Goal: Task Accomplishment & Management: Complete application form

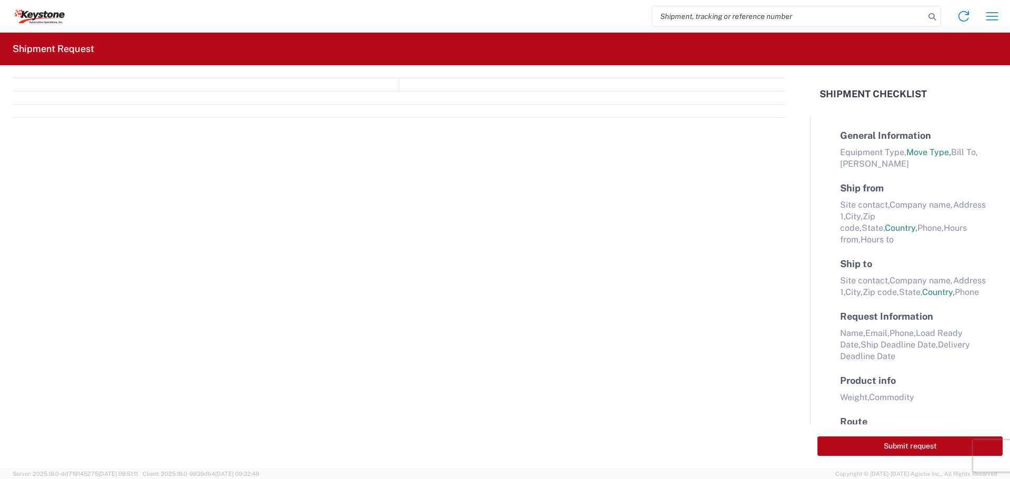
select select "FULL"
select select "LBS"
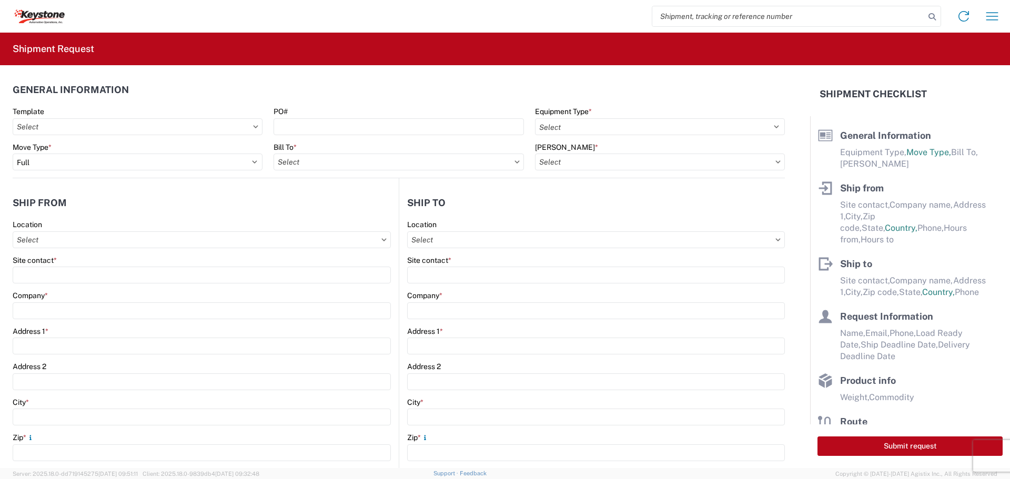
click at [413, 115] on div "PO#" at bounding box center [399, 111] width 250 height 9
click at [387, 135] on agx-form-control-wrapper-v2 "PO#" at bounding box center [398, 125] width 261 height 36
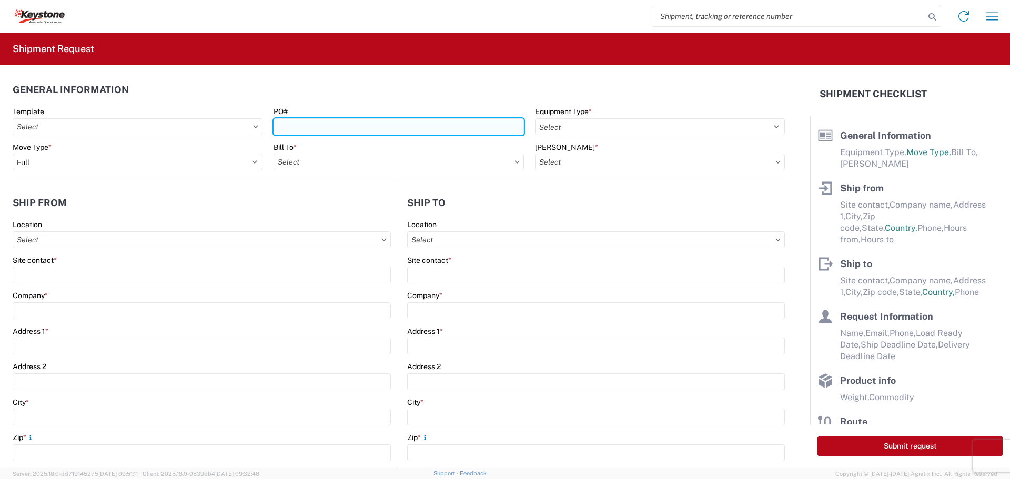
click at [387, 134] on input "PO#" at bounding box center [399, 126] width 250 height 17
type input "5099805"
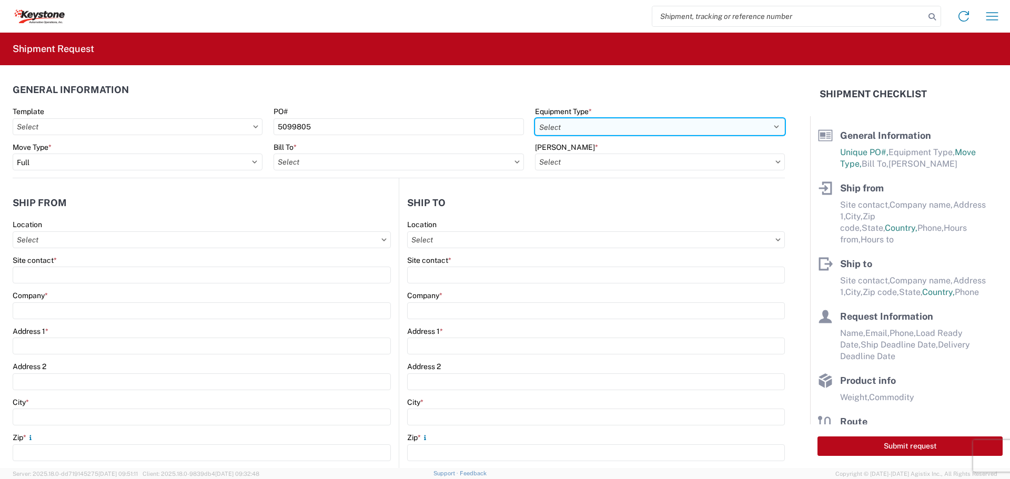
click at [613, 131] on select "Select 53’ Dry Van Flatbed Dropdeck (van) Lowboy (flatbed) Rail" at bounding box center [660, 126] width 250 height 17
select select "STDV"
click at [535, 118] on select "Select 53’ Dry Van Flatbed Dropdeck (van) Lowboy (flatbed) Rail" at bounding box center [660, 126] width 250 height 17
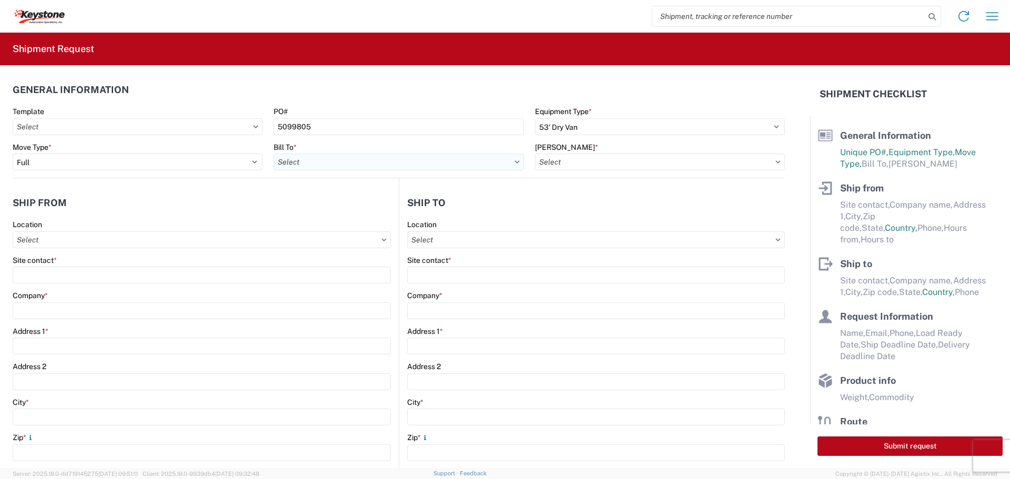
click at [394, 166] on input "Bill To *" at bounding box center [399, 162] width 250 height 17
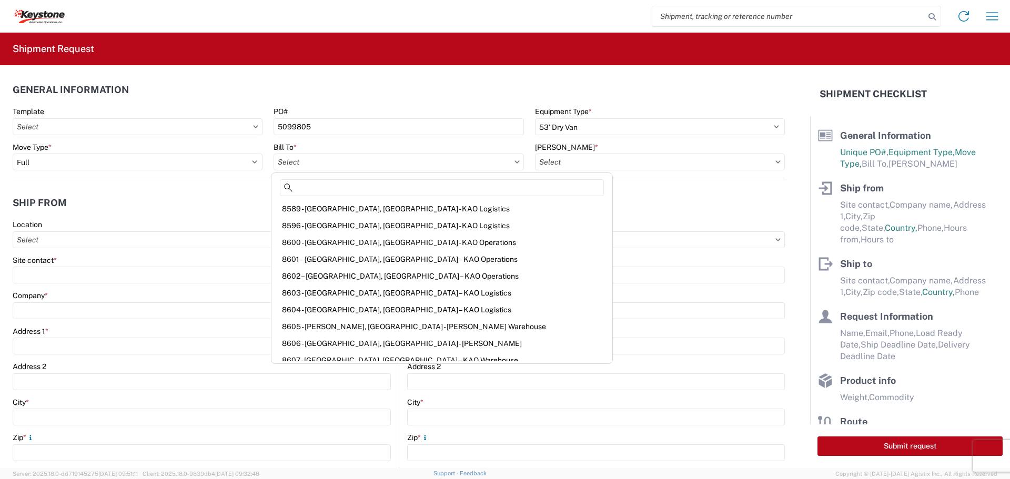
scroll to position [1315, 0]
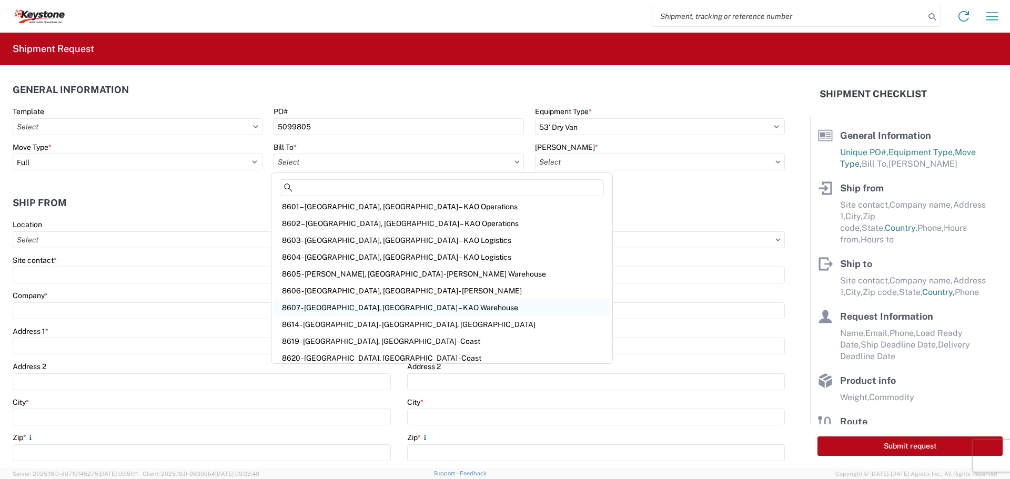
click at [330, 313] on div "8607 - [GEOGRAPHIC_DATA], [GEOGRAPHIC_DATA] – KAO Warehouse" at bounding box center [442, 307] width 337 height 17
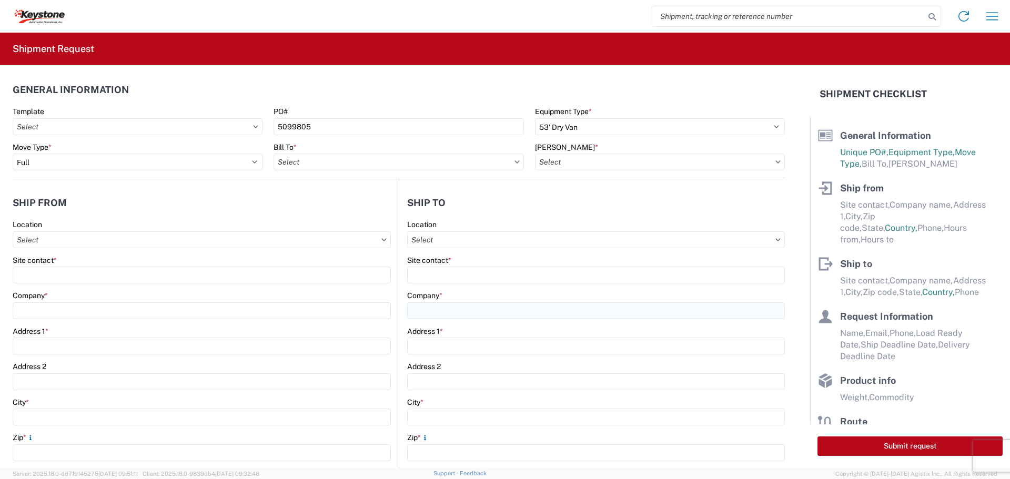
type input "8607 - [GEOGRAPHIC_DATA], [GEOGRAPHIC_DATA] – KAO Warehouse"
click at [577, 170] on input "[PERSON_NAME] *" at bounding box center [660, 162] width 250 height 17
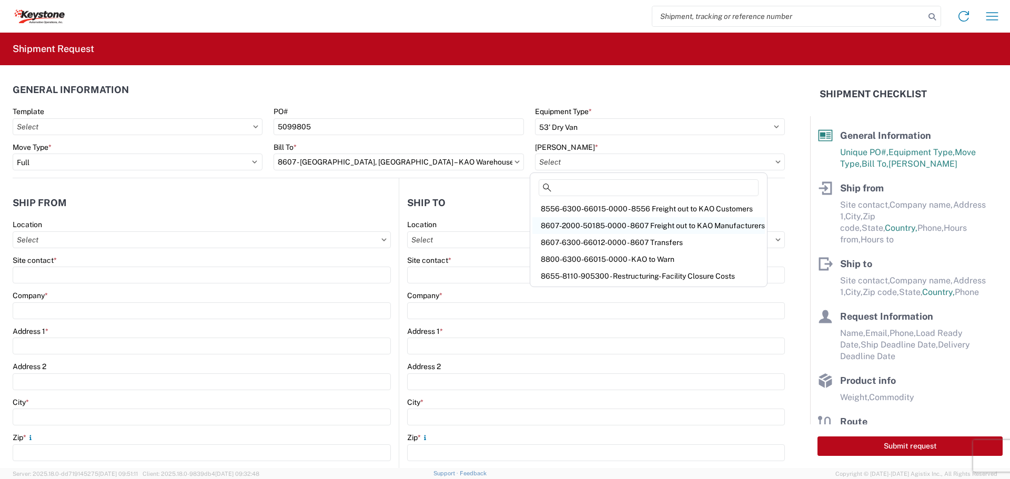
click at [729, 221] on div "8607-2000-50185-0000 - 8607 Freight out to KAO Manufacturers" at bounding box center [648, 225] width 233 height 17
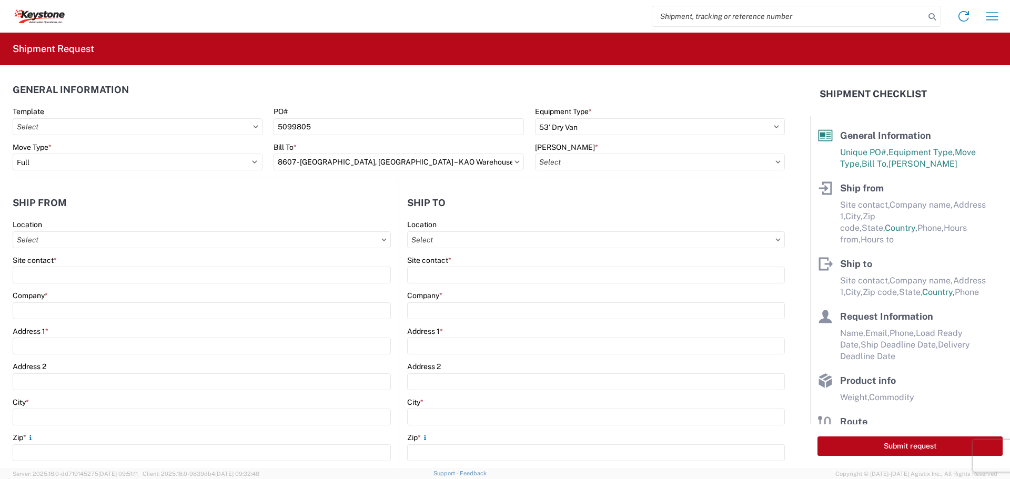
type input "8607-2000-50185-0000 - 8607 Freight out to KAO Manufacturers"
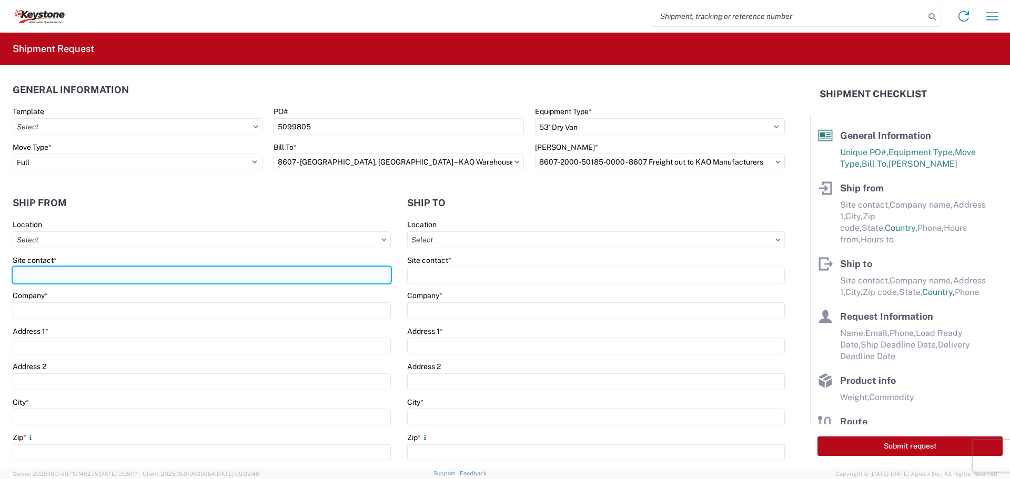
click at [37, 275] on input "Site contact *" at bounding box center [202, 275] width 378 height 17
type input "r"
type input "[PERSON_NAME]"
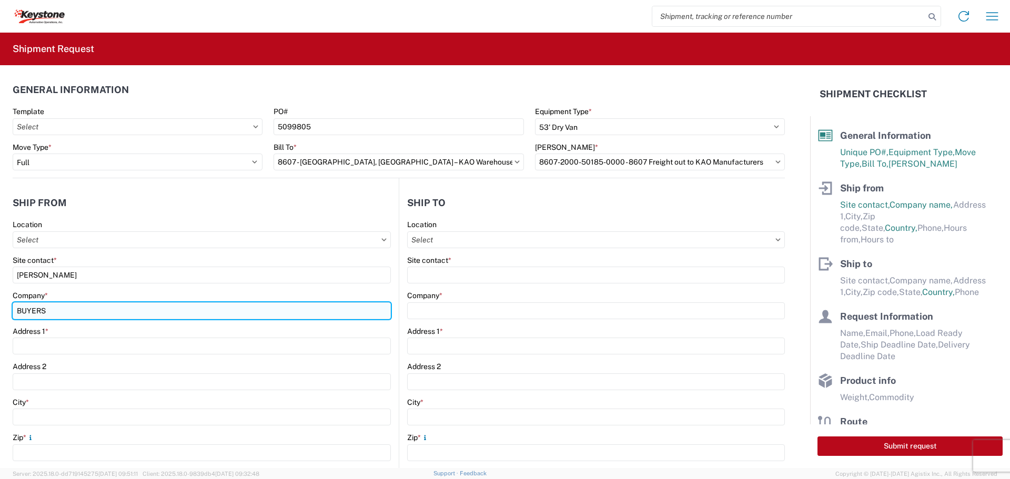
type input "BUYERS PRODUCTS COMPANY"
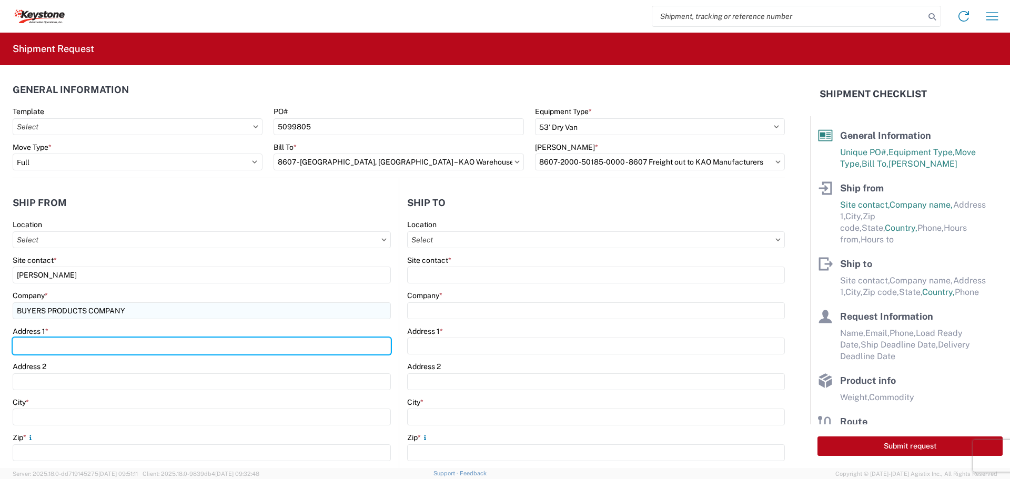
type input "[STREET_ADDRESS][PERSON_NAME]"
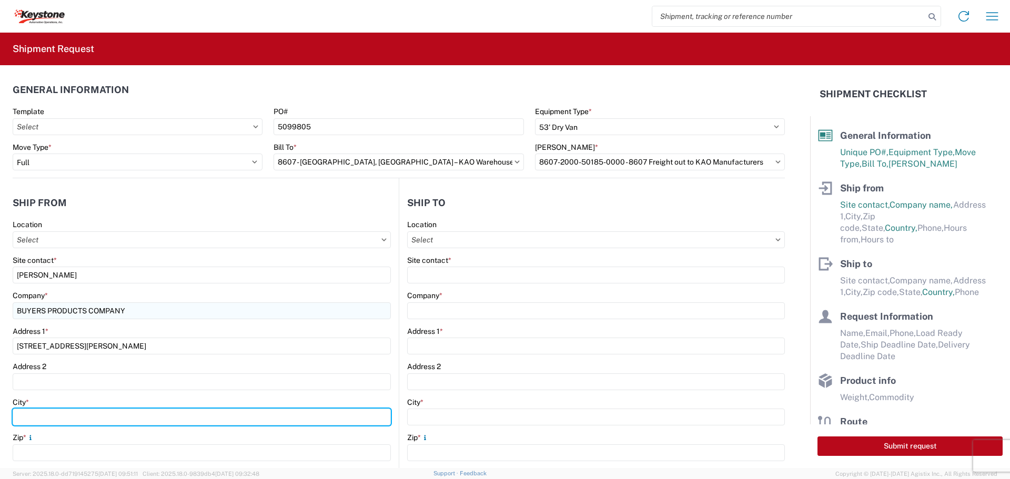
type input "Mentor"
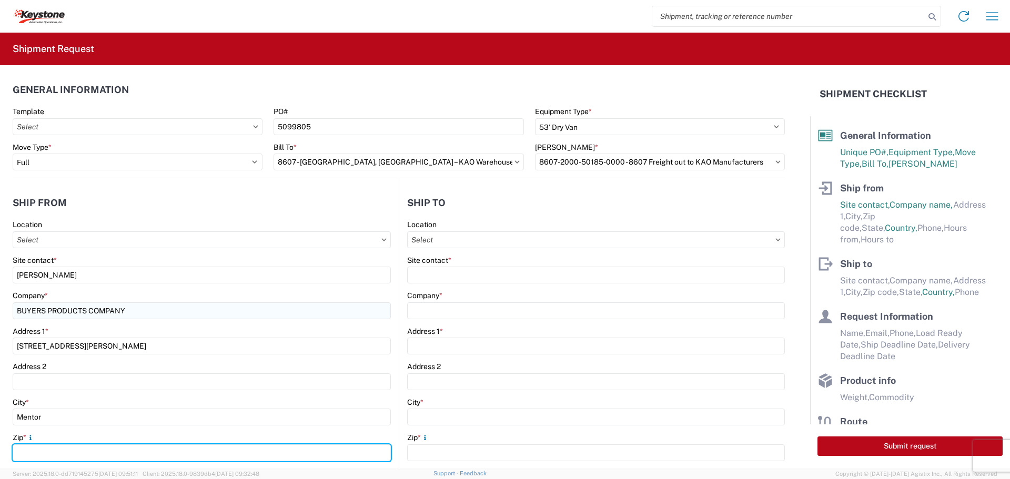
type input "44060"
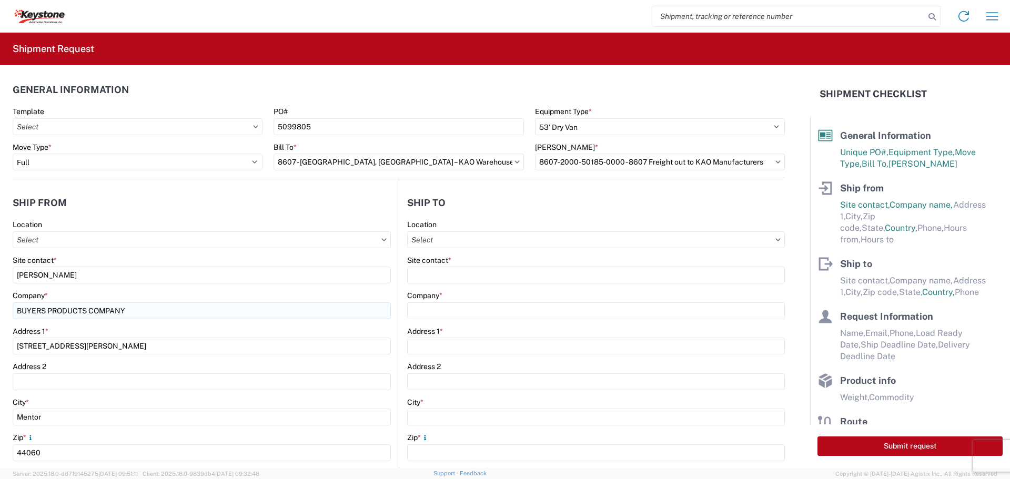
select select "OH"
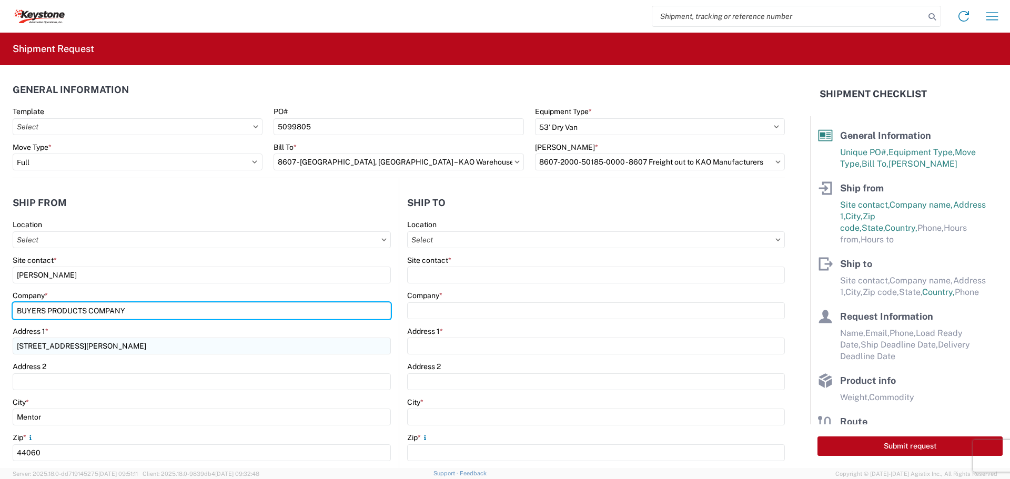
scroll to position [158, 0]
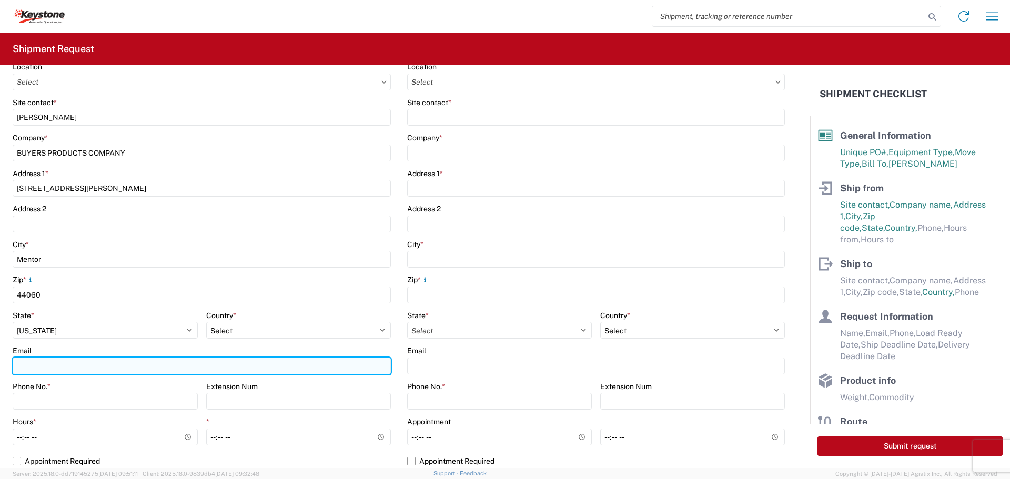
click at [33, 362] on input "Email" at bounding box center [202, 366] width 378 height 17
type input "[EMAIL_ADDRESS][DOMAIN_NAME]"
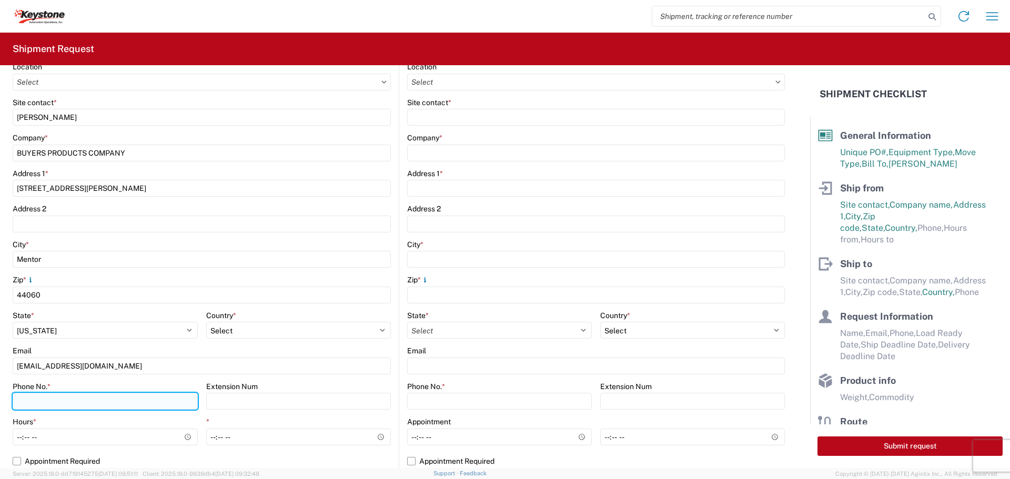
click at [74, 405] on input "Phone No. *" at bounding box center [105, 401] width 185 height 17
type input "[PHONE_NUMBER]"
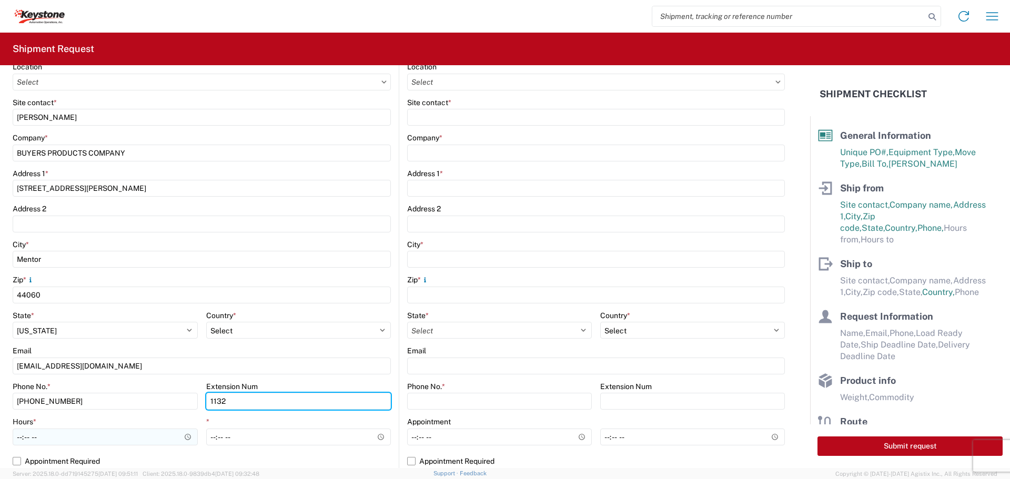
type input "1132"
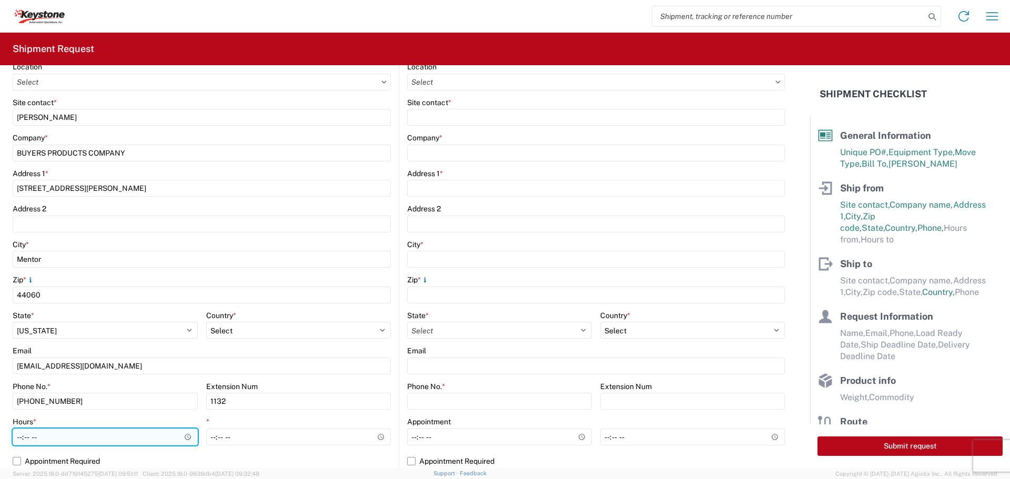
click at [16, 432] on input "Hours *" at bounding box center [105, 437] width 185 height 17
type input "07:30"
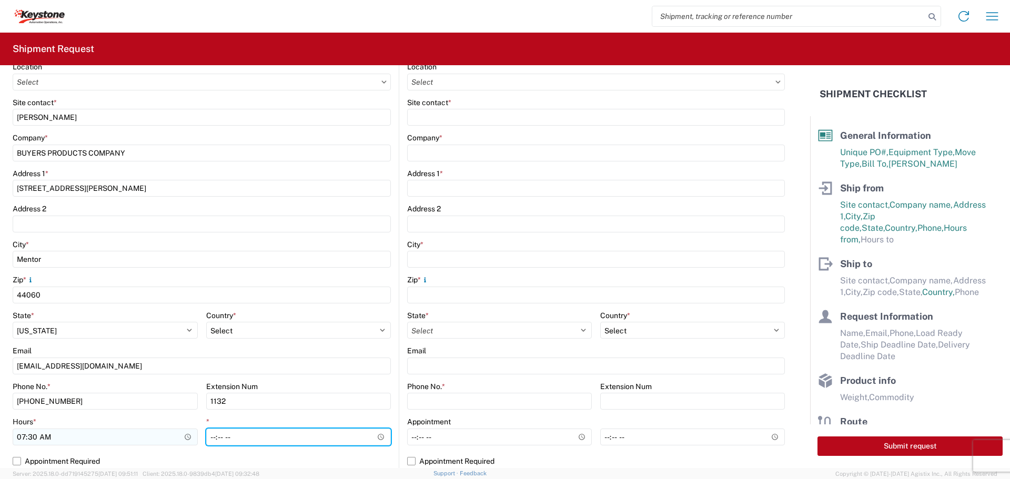
type input "15:30"
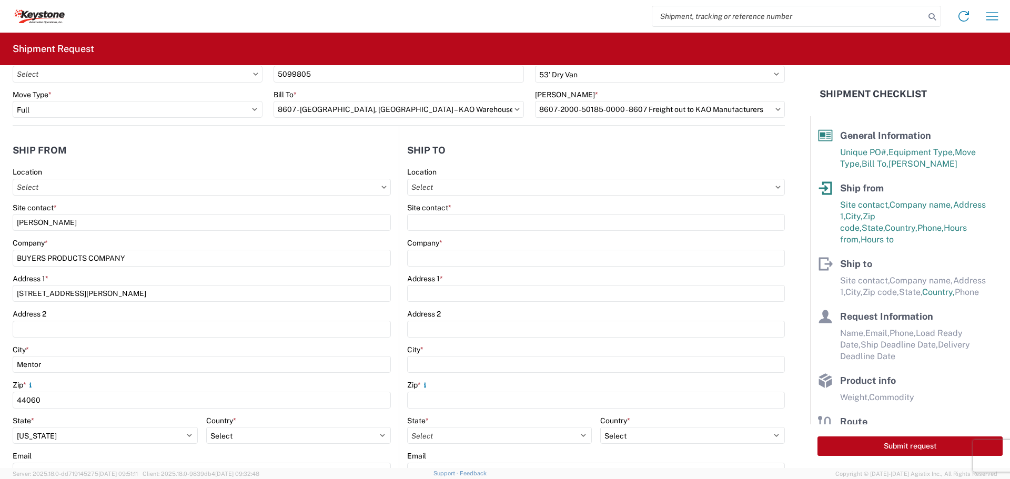
scroll to position [0, 0]
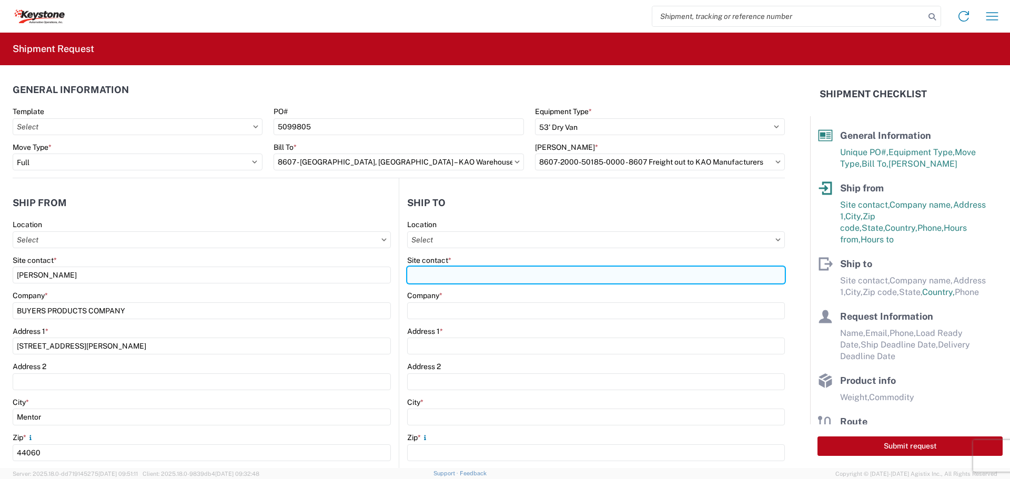
click at [434, 270] on input "Site contact *" at bounding box center [596, 275] width 378 height 17
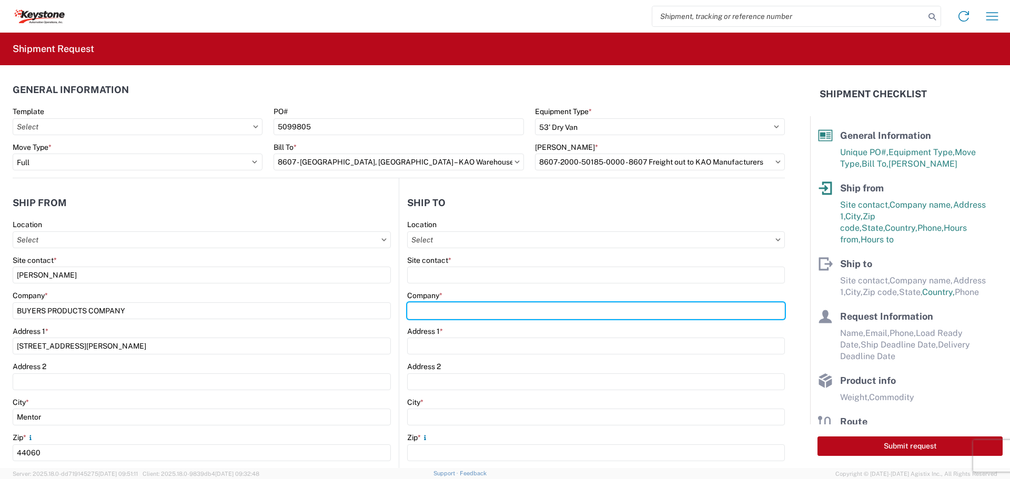
click at [419, 312] on div "Company *" at bounding box center [596, 305] width 378 height 28
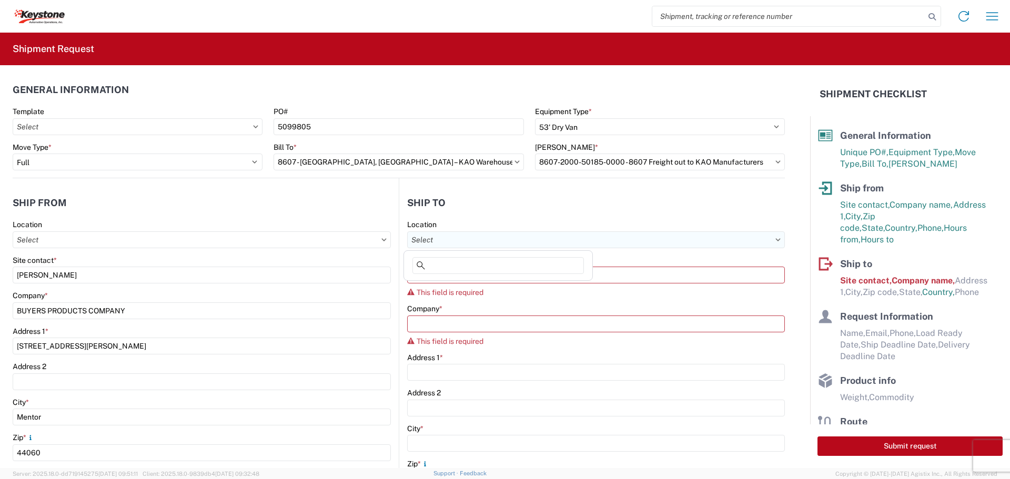
click at [429, 236] on input "Location" at bounding box center [596, 240] width 378 height 17
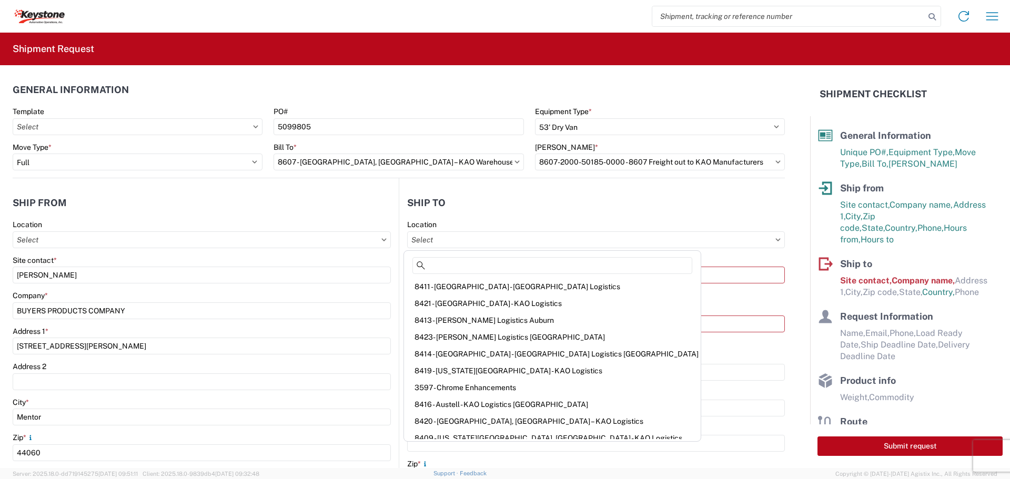
click at [859, 263] on div "Ship to Site contact, Company name, Address [STREET_ADDRESS], Phone" at bounding box center [918, 278] width 170 height 42
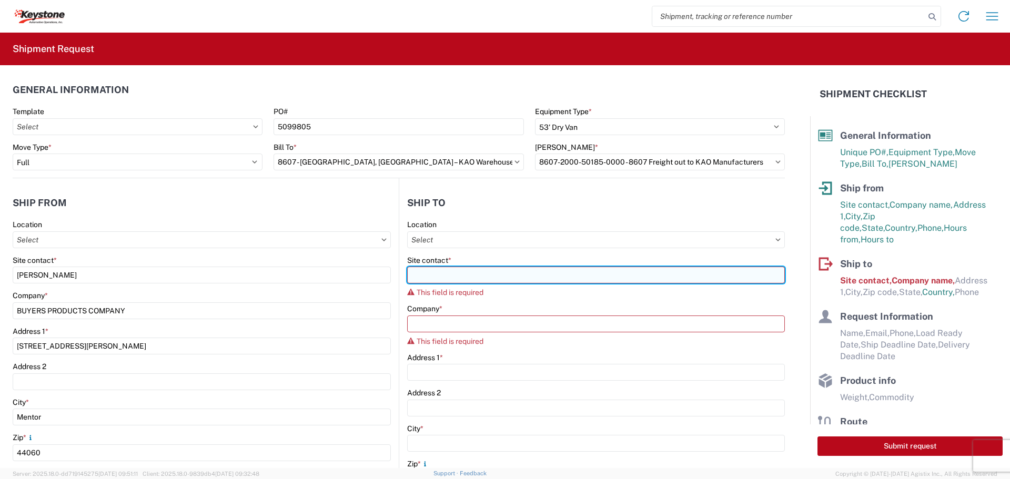
click at [526, 273] on input "Site contact *" at bounding box center [596, 275] width 378 height 17
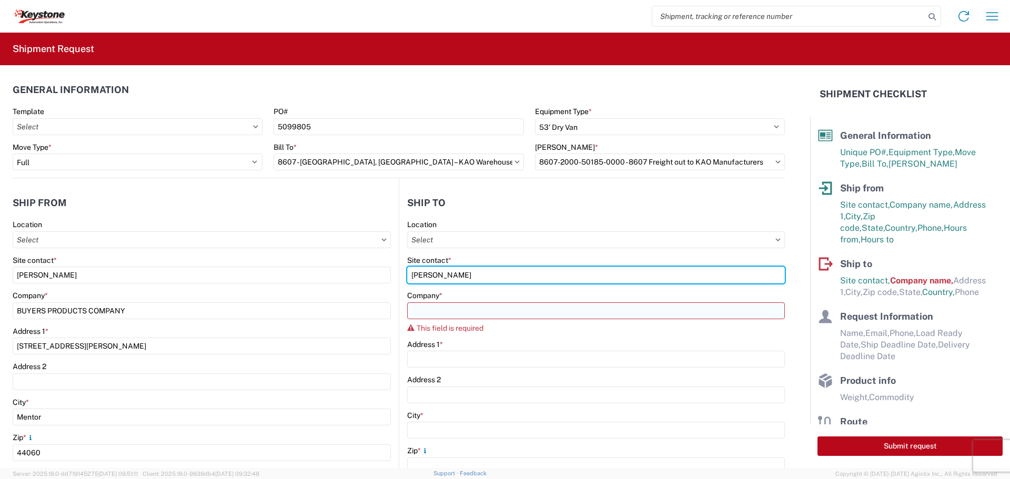
type input "[PERSON_NAME]"
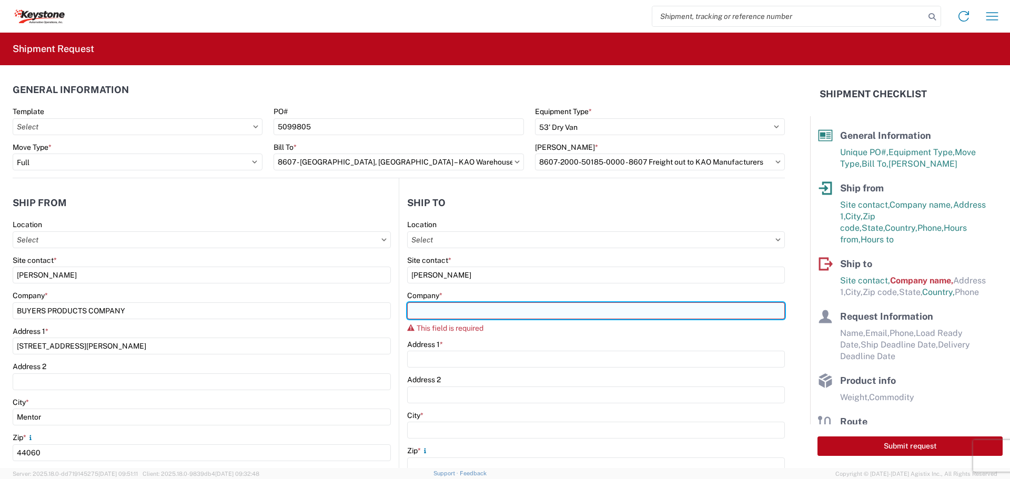
click at [440, 313] on input "Company *" at bounding box center [596, 311] width 378 height 17
paste input "KEY-STONE AUTOMOTIVE"
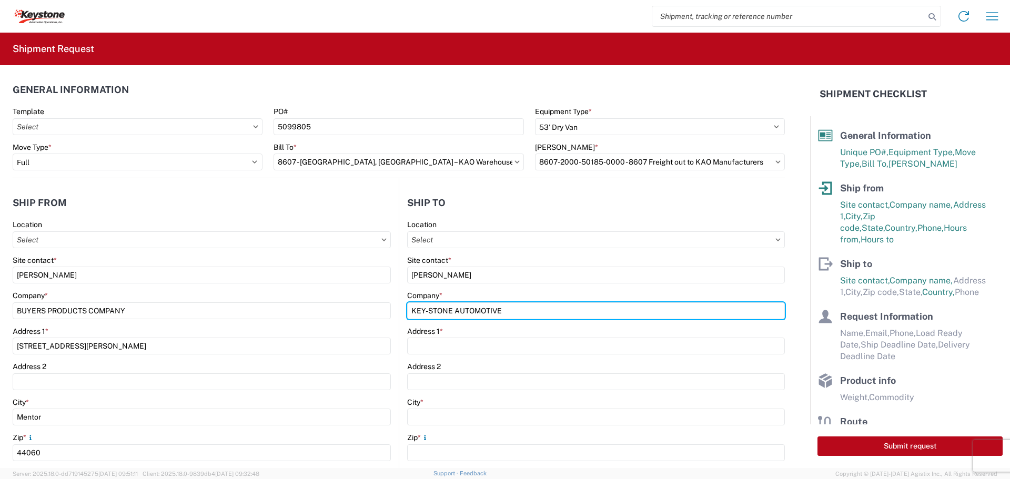
type input "KEY-STONE AUTOMOTIVE"
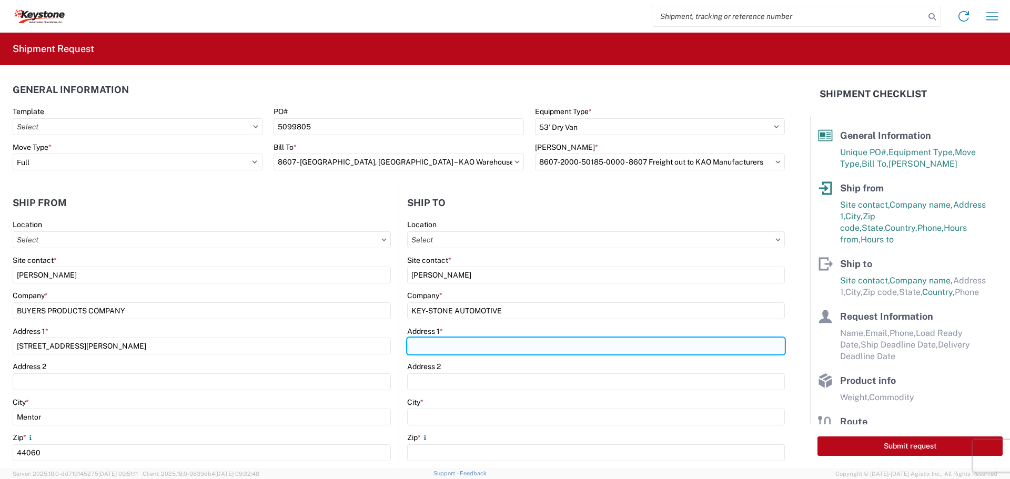
click at [430, 349] on input "Address 1 *" at bounding box center [596, 346] width 378 height 17
paste input "[STREET_ADDRESS][PERSON_NAME]"
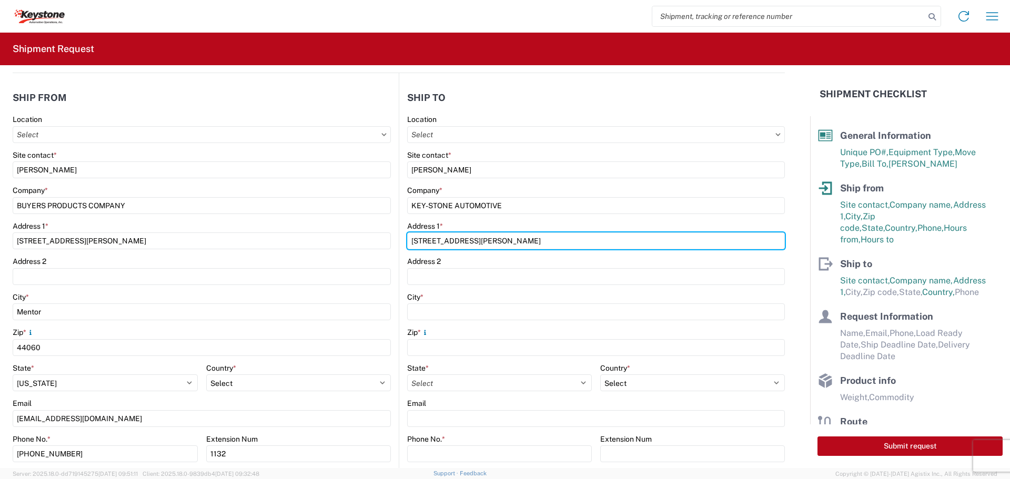
scroll to position [158, 0]
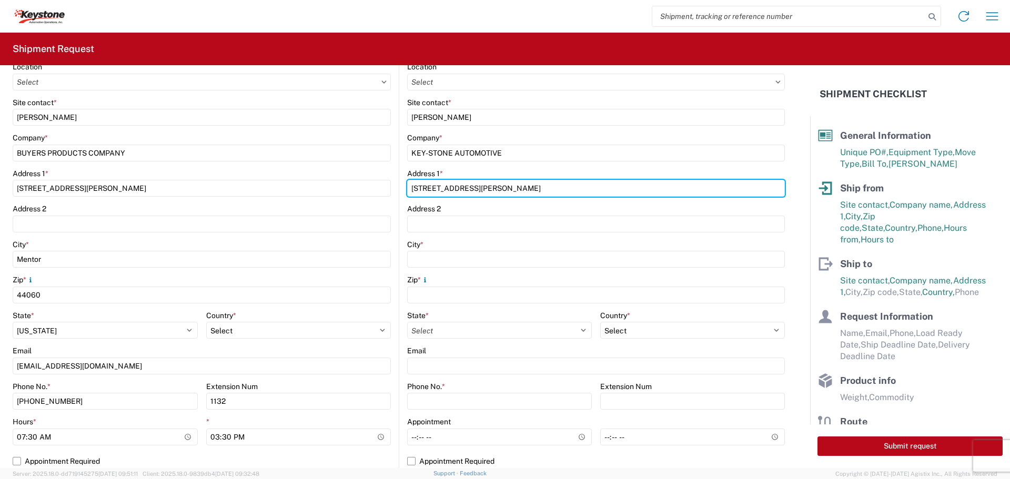
type input "[STREET_ADDRESS][PERSON_NAME]"
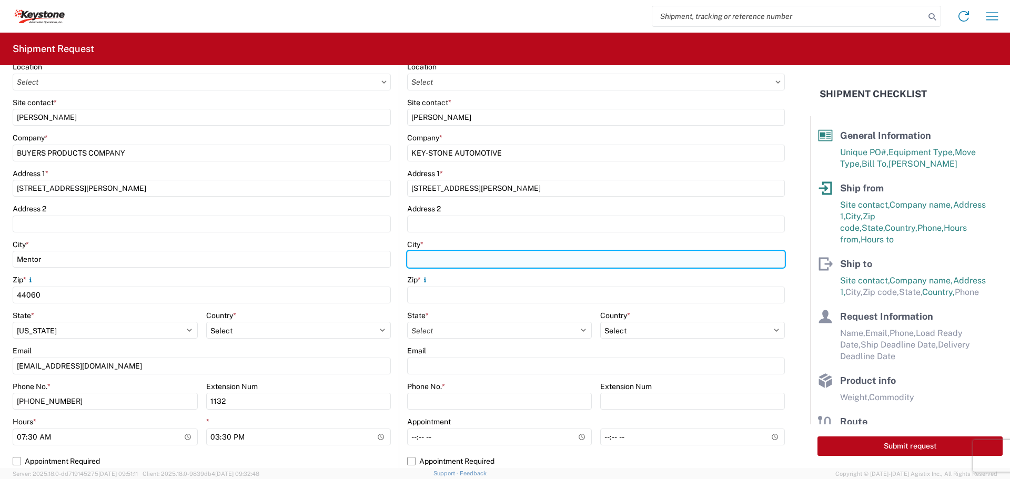
click at [420, 258] on input "City *" at bounding box center [596, 259] width 378 height 17
paste input "[GEOGRAPHIC_DATA]"
type input "[GEOGRAPHIC_DATA]"
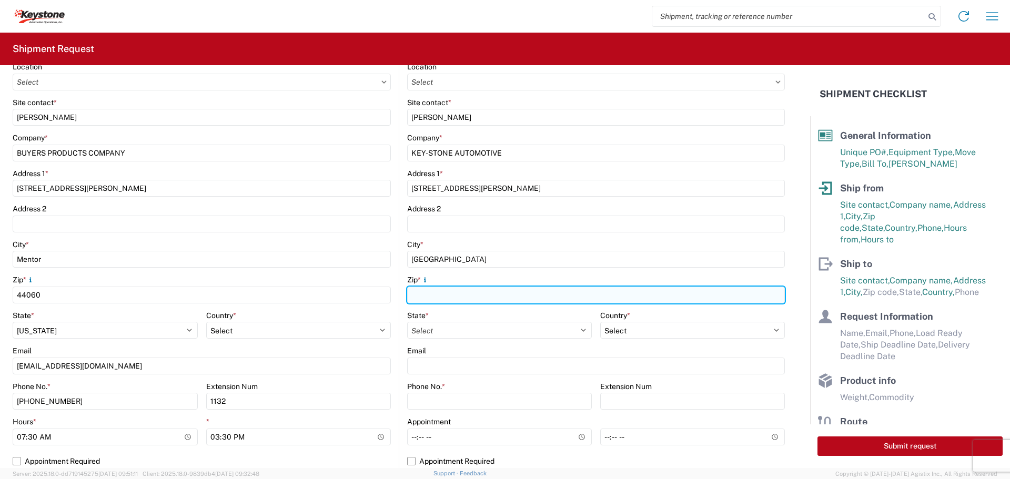
click at [414, 296] on input "Zip *" at bounding box center [596, 295] width 378 height 17
type input "48193"
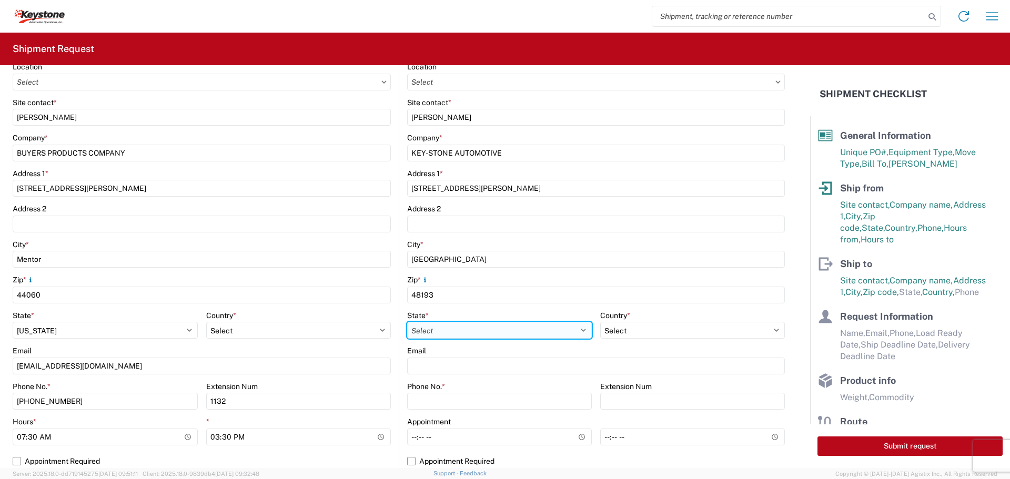
click at [436, 327] on select "Select [US_STATE] [US_STATE] [US_STATE] [US_STATE] Armed Forces Americas Armed …" at bounding box center [499, 330] width 185 height 17
select select "MI"
click at [407, 322] on select "Select [US_STATE] [US_STATE] [US_STATE] [US_STATE] Armed Forces Americas Armed …" at bounding box center [499, 330] width 185 height 17
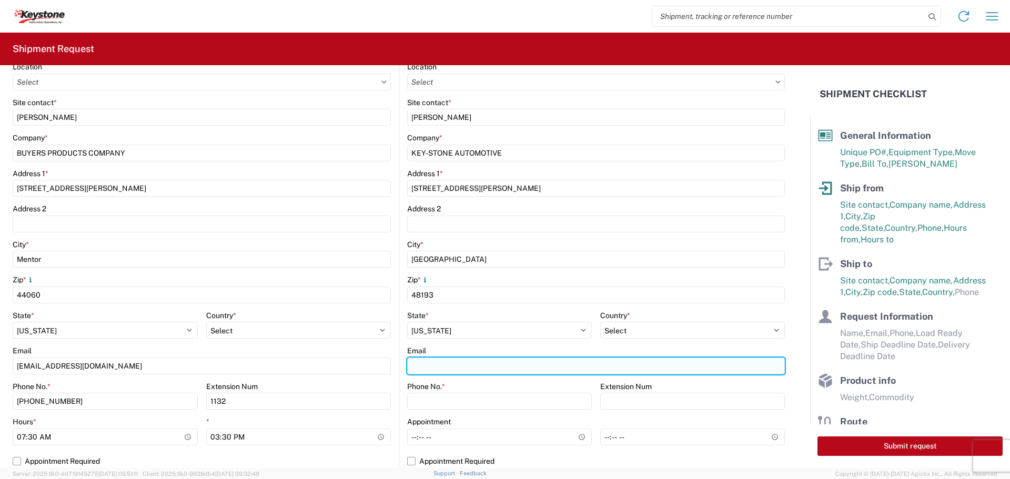
click at [420, 366] on input "Email" at bounding box center [596, 366] width 378 height 17
paste input "[EMAIL_ADDRESS][DOMAIN_NAME]"
type input "[EMAIL_ADDRESS][DOMAIN_NAME]"
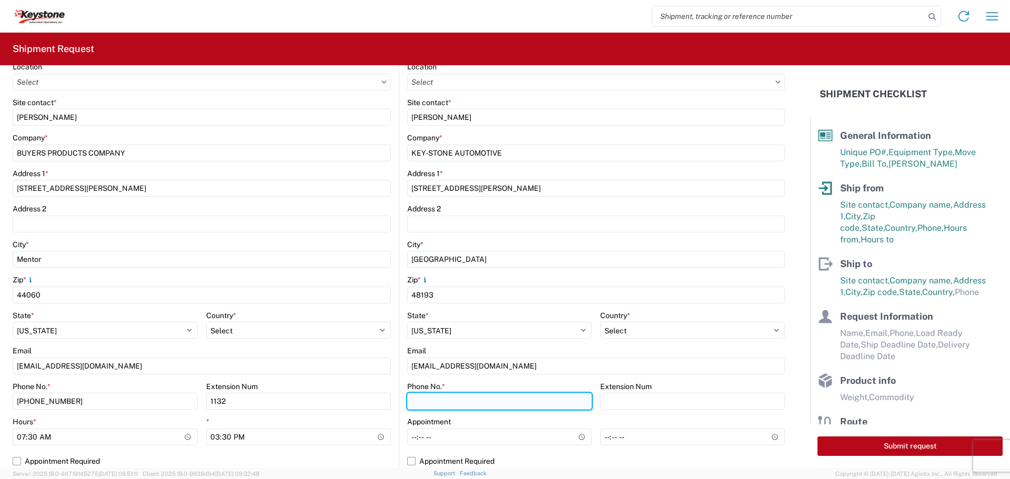
click at [432, 400] on input "Phone No. *" at bounding box center [499, 401] width 185 height 17
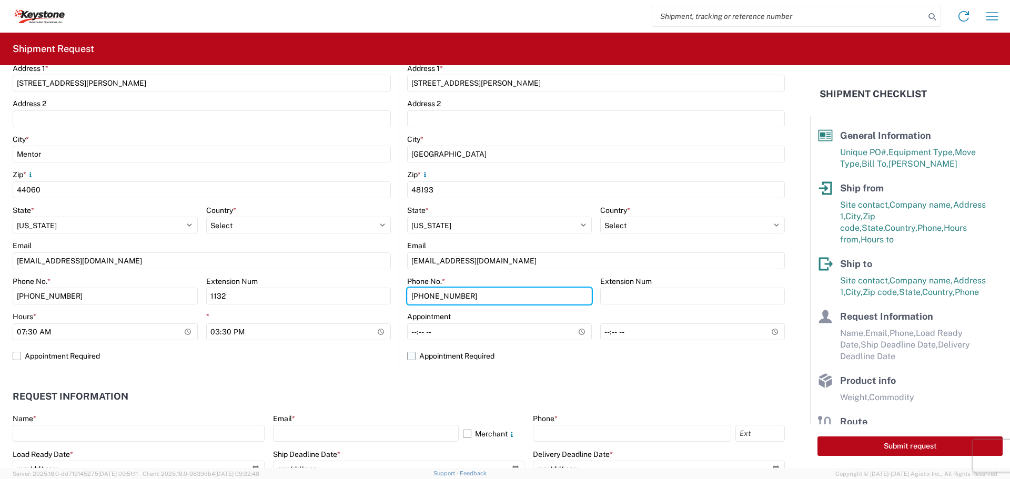
scroll to position [368, 0]
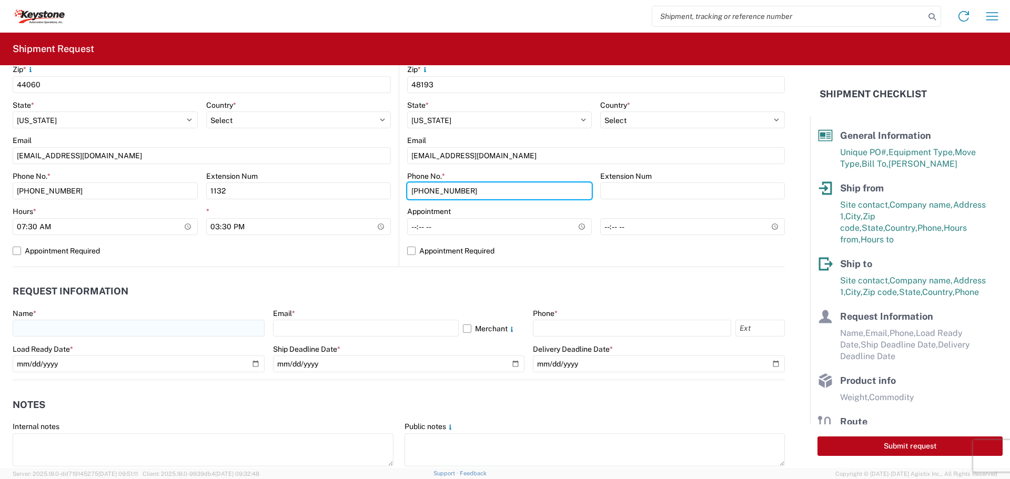
type input "[PHONE_NUMBER]"
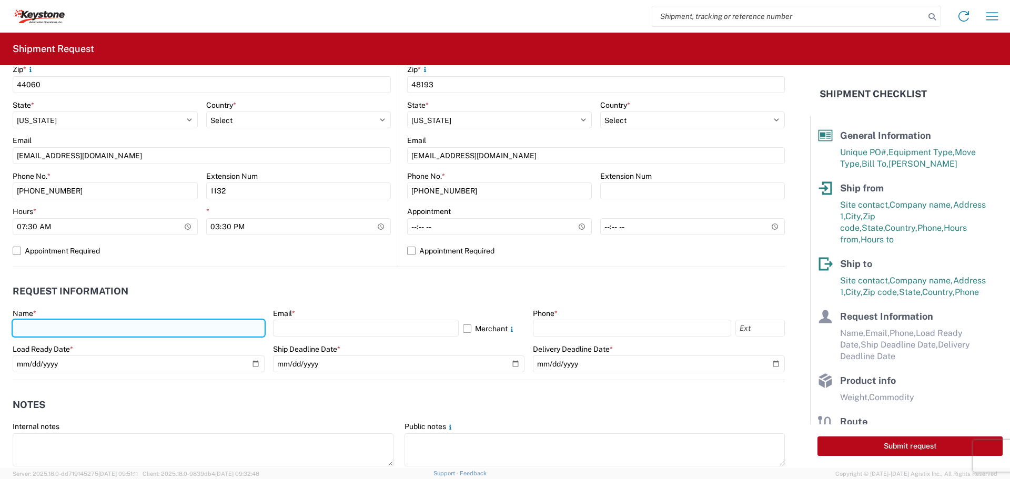
click at [52, 334] on input "text" at bounding box center [139, 328] width 252 height 17
type input "[PERSON_NAME]"
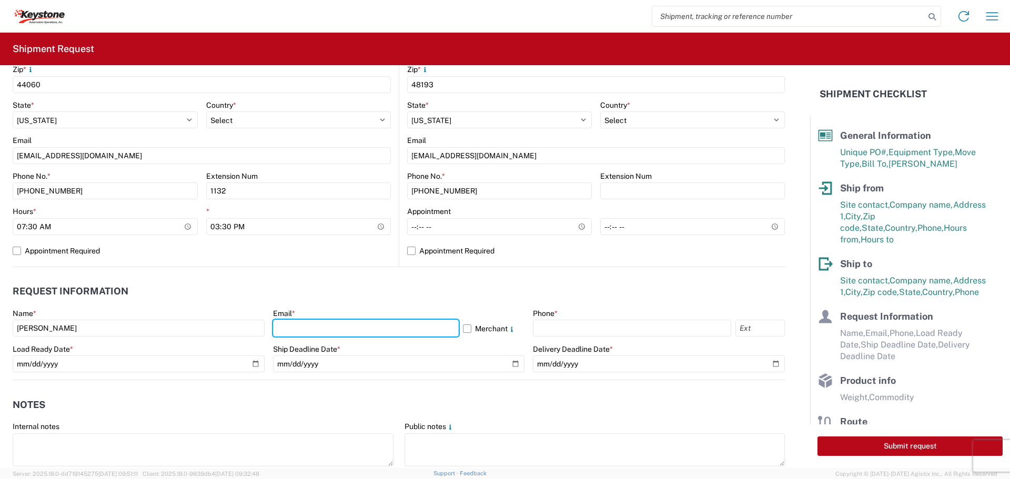
type input "[EMAIL_ADDRESS][DOMAIN_NAME]"
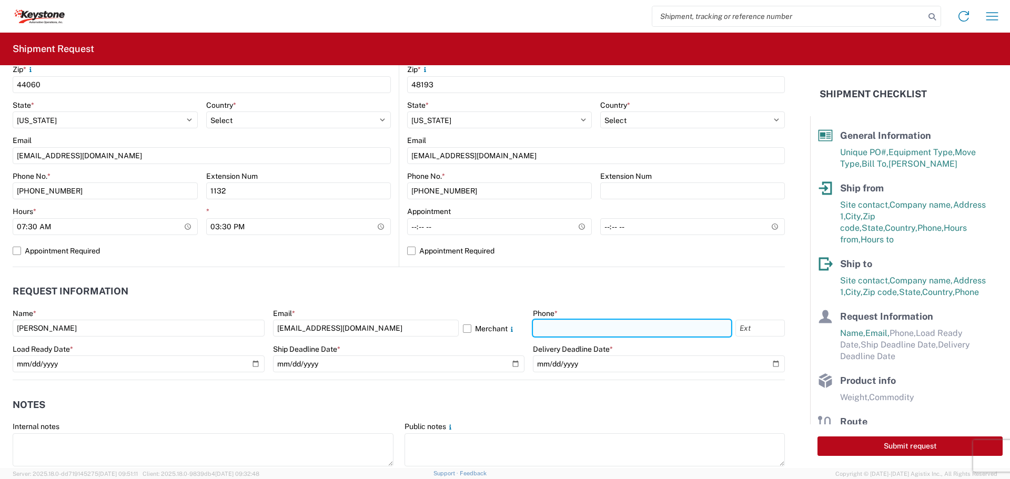
click at [580, 330] on input "text" at bounding box center [632, 328] width 198 height 17
type input "[PHONE_NUMBER]"
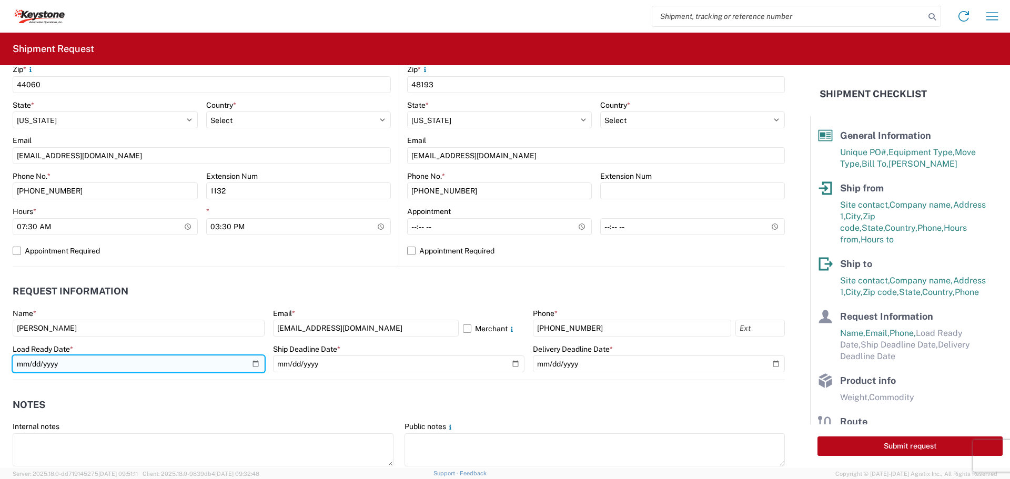
click at [256, 363] on input "date" at bounding box center [139, 364] width 252 height 17
type input "[DATE]"
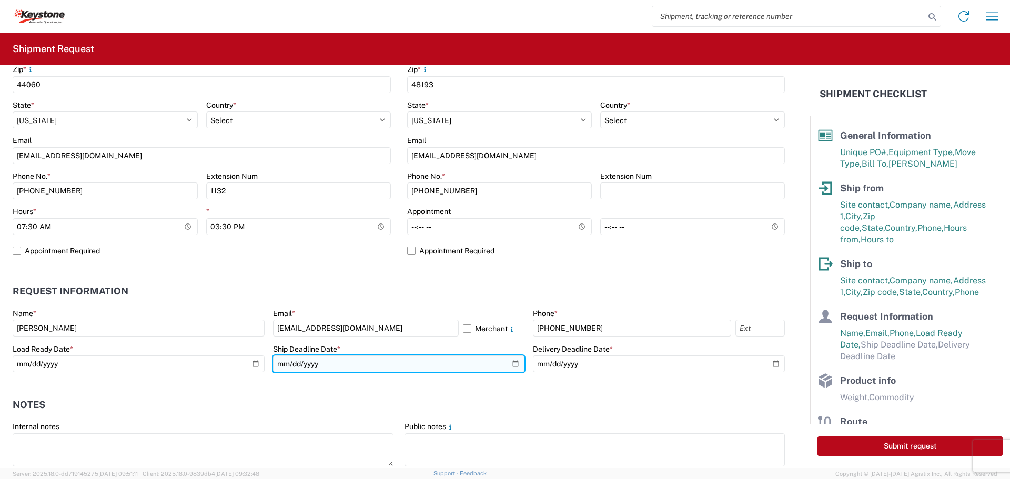
click at [513, 365] on input "date" at bounding box center [399, 364] width 252 height 17
type input "[DATE]"
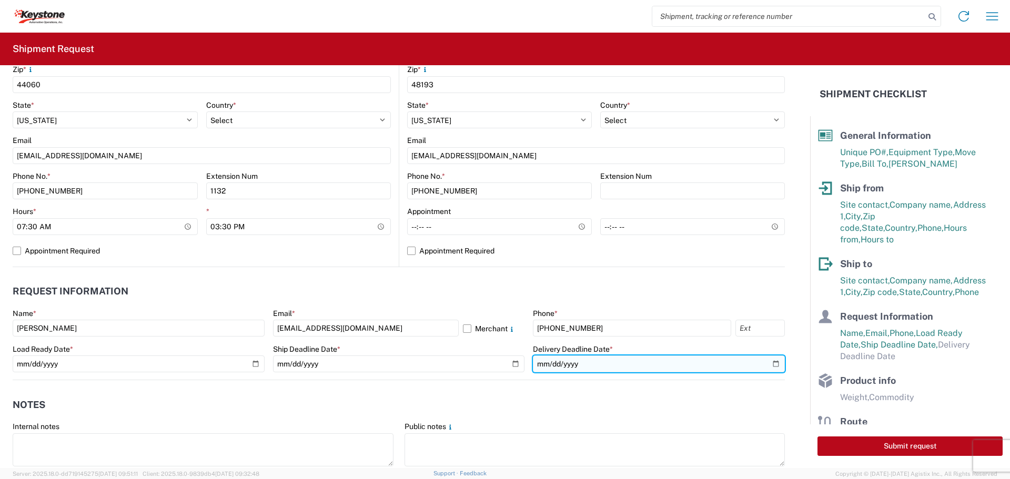
click at [762, 361] on input "date" at bounding box center [659, 364] width 252 height 17
click at [770, 363] on input "date" at bounding box center [659, 364] width 252 height 17
type input "[DATE]"
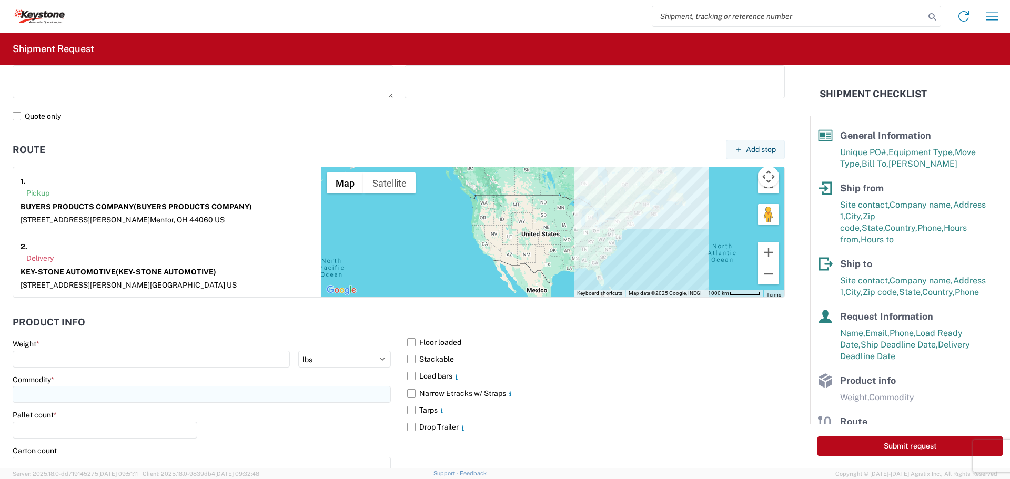
scroll to position [789, 0]
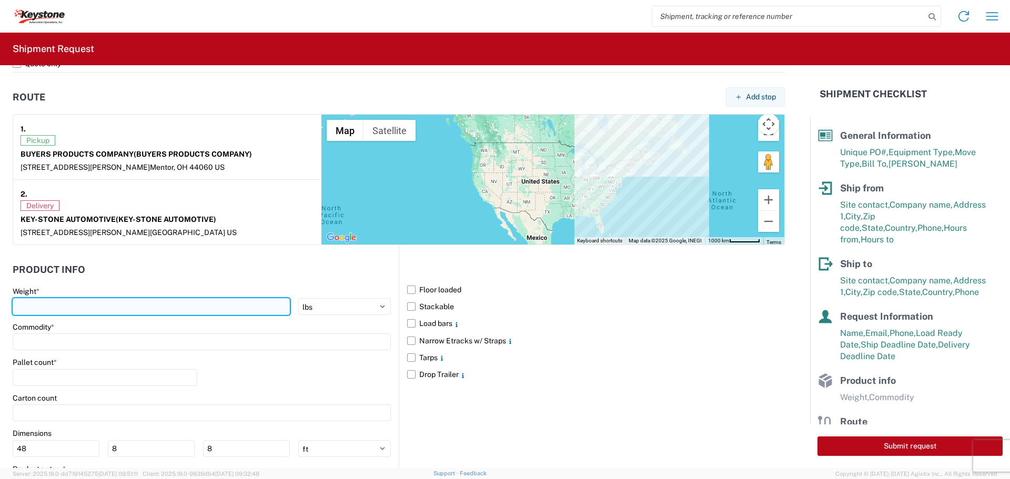
click at [46, 309] on input "number" at bounding box center [151, 306] width 277 height 17
type input "4204"
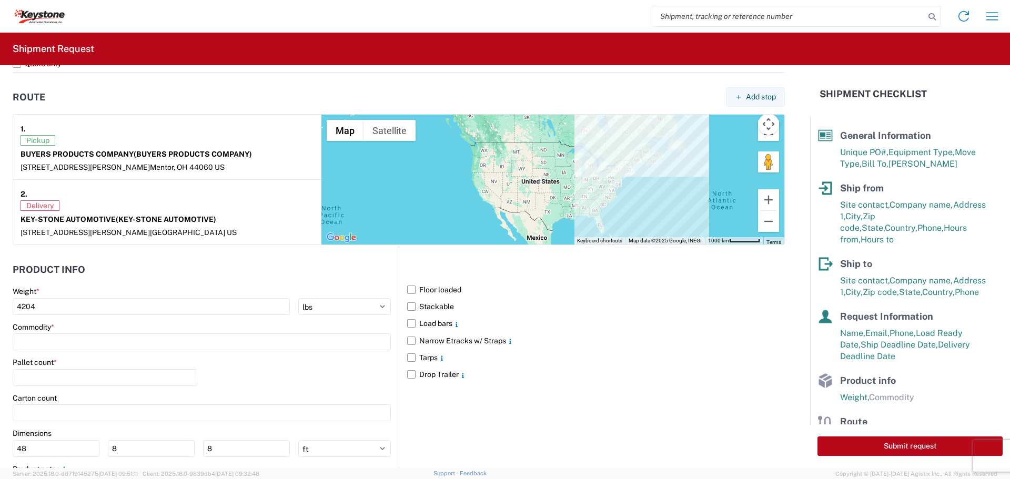
click at [43, 332] on div "Commodity *" at bounding box center [202, 337] width 378 height 28
click at [47, 336] on input at bounding box center [202, 342] width 378 height 17
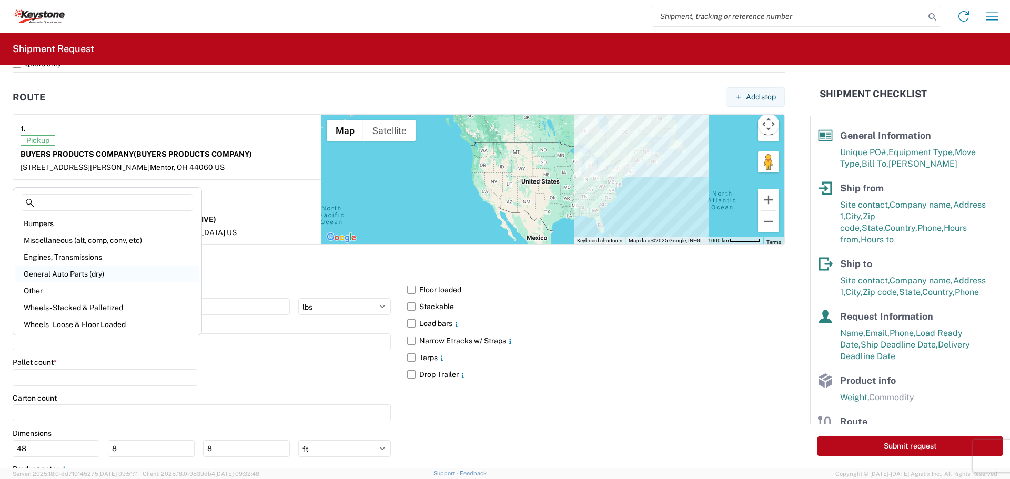
click at [81, 270] on div "General Auto Parts (dry)" at bounding box center [107, 274] width 184 height 17
type input "General Auto Parts (dry)"
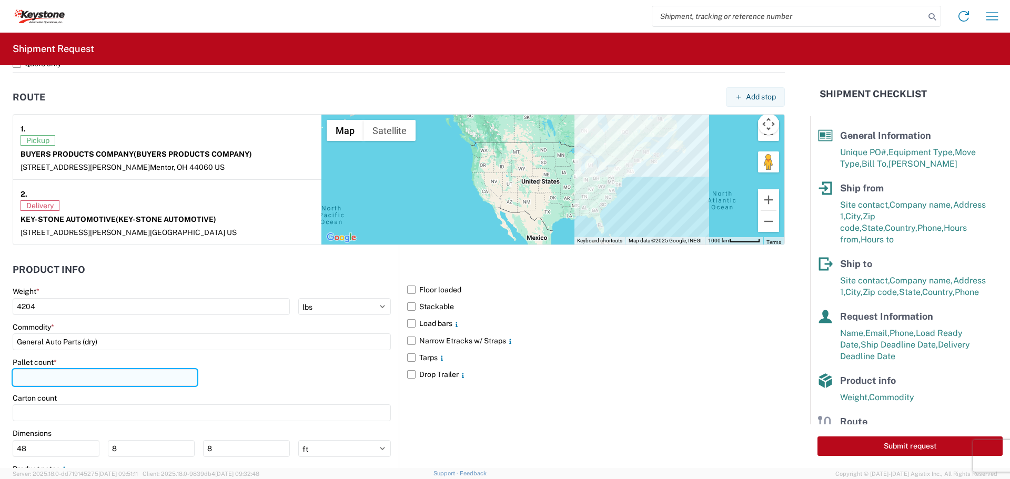
click at [54, 380] on input "number" at bounding box center [105, 377] width 185 height 17
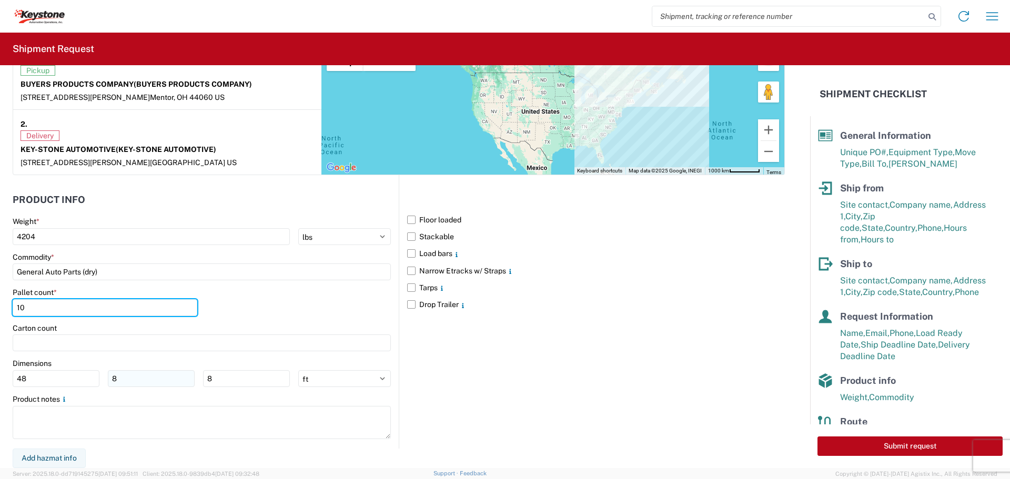
type input "10"
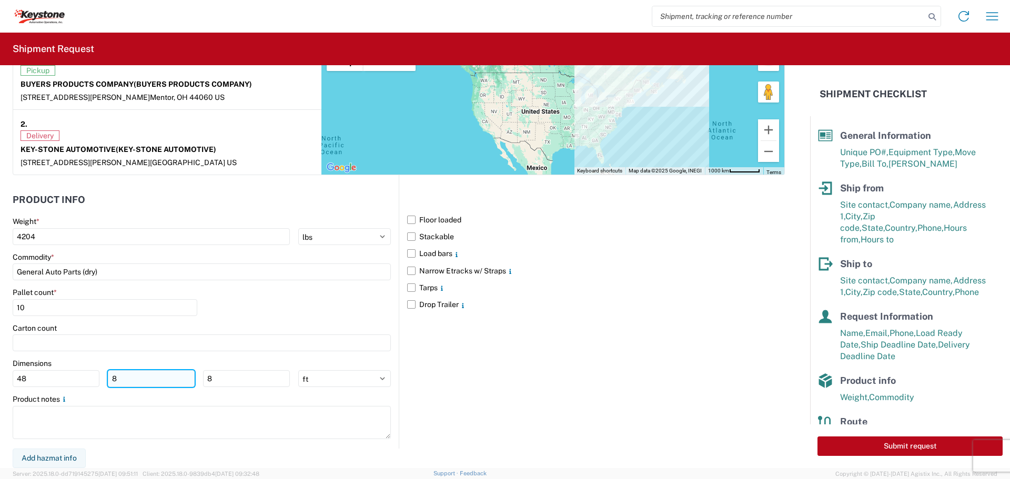
click at [130, 383] on input "8" at bounding box center [151, 378] width 87 height 17
click at [353, 385] on select "ft in cm" at bounding box center [344, 378] width 93 height 17
select select "IN"
click at [298, 370] on select "ft in cm" at bounding box center [344, 378] width 93 height 17
type input "576"
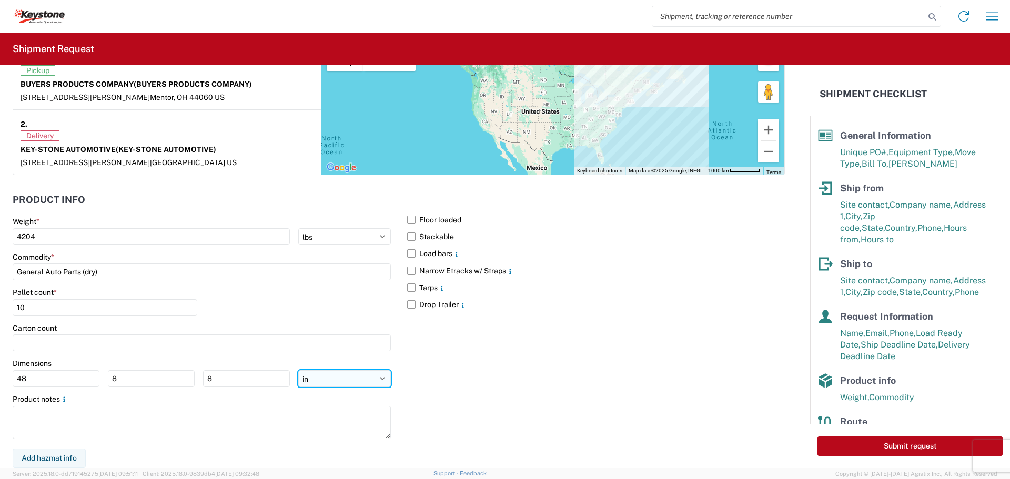
type input "96"
drag, startPoint x: 61, startPoint y: 386, endPoint x: -33, endPoint y: 375, distance: 94.3
click at [0, 375] on html "Home Shipment request Shipment tracking Shipment Request General Information Te…" at bounding box center [505, 239] width 1010 height 479
drag, startPoint x: 32, startPoint y: 382, endPoint x: -26, endPoint y: 384, distance: 57.4
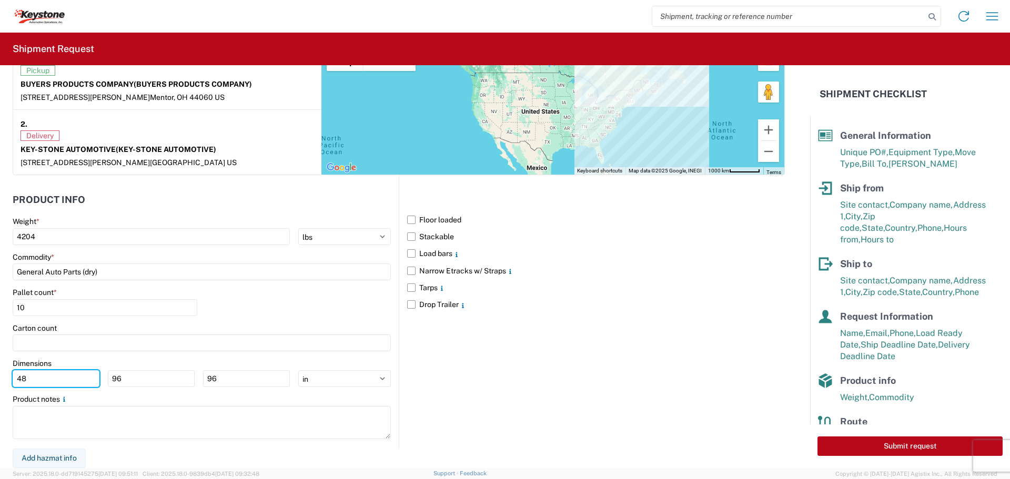
click at [0, 384] on html "Home Shipment request Shipment tracking Shipment Request General Information Te…" at bounding box center [505, 239] width 1010 height 479
type input "64"
type input "28"
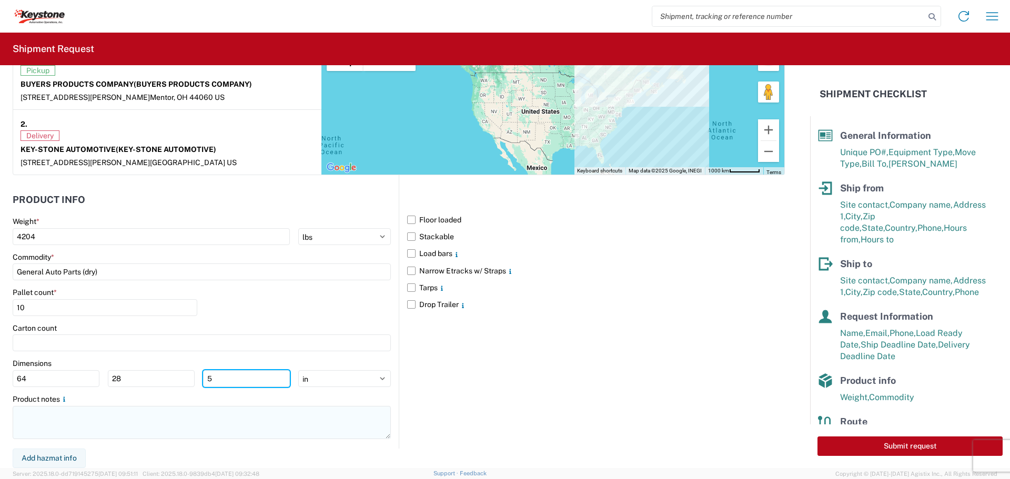
type input "5"
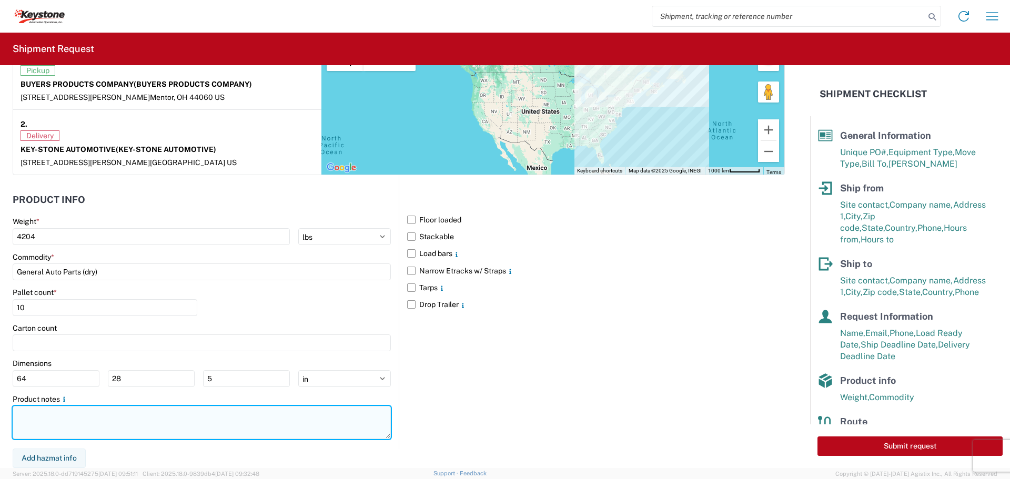
click at [84, 433] on textarea at bounding box center [202, 422] width 378 height 33
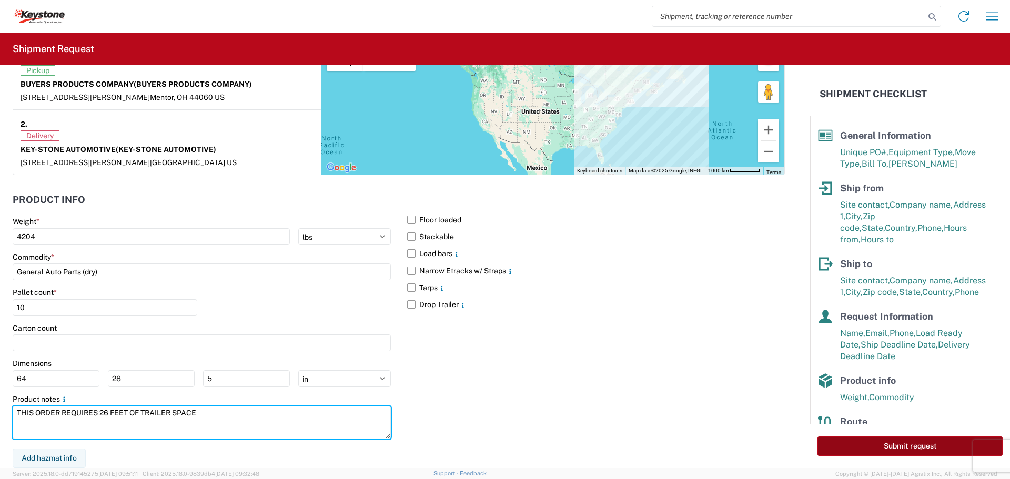
type textarea "THIS ORDER REQUIRES 26 FEET OF TRAILER SPACE"
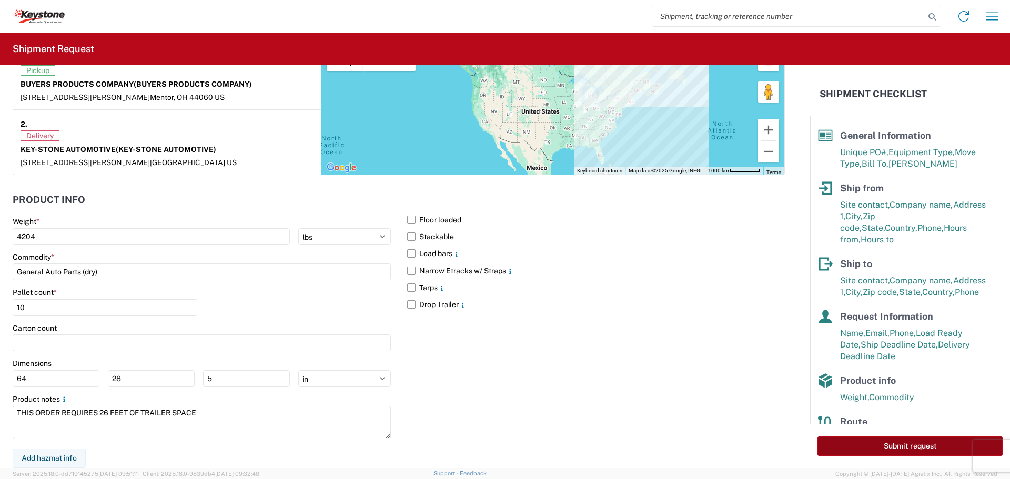
click at [904, 448] on button "Submit request" at bounding box center [910, 446] width 185 height 19
select select "OH"
select select "US"
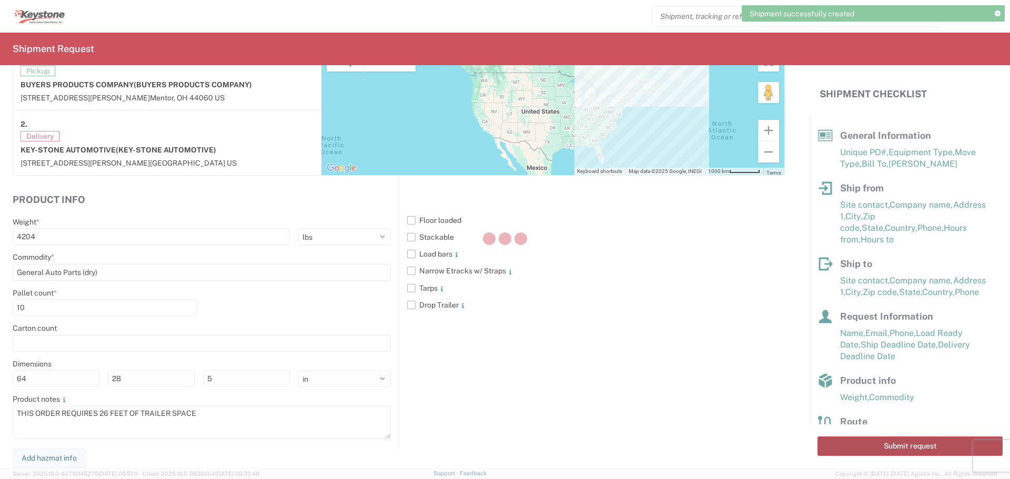
scroll to position [859, 0]
